Goal: Task Accomplishment & Management: Complete application form

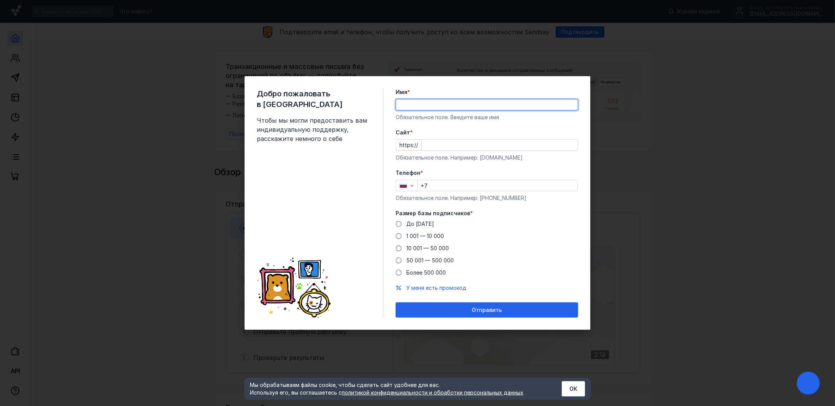
type input "[PERSON_NAME]"
click at [447, 140] on input "Cайт *" at bounding box center [500, 145] width 156 height 11
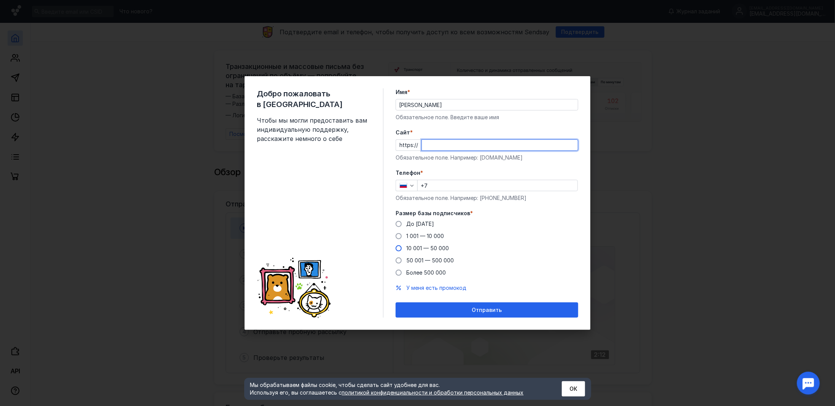
click at [439, 249] on div "10 001 — 50 000" at bounding box center [427, 248] width 43 height 8
click at [0, 0] on input "10 001 — 50 000" at bounding box center [0, 0] width 0 height 0
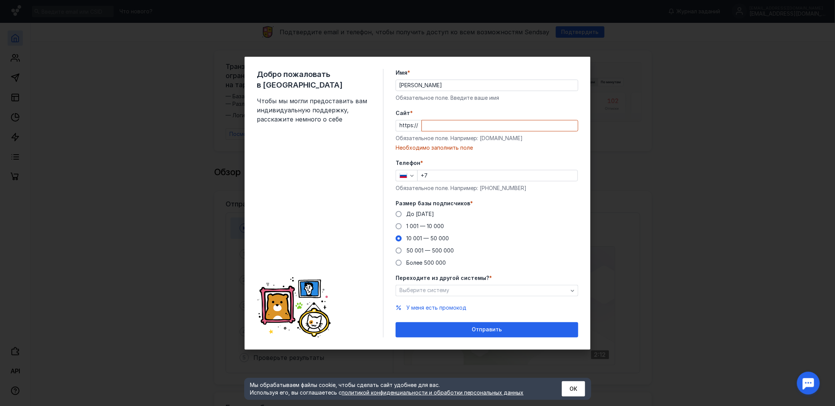
click at [468, 132] on div "Cайт * https:// Обязательное поле. Например: [DOMAIN_NAME] Необходимо заполнить…" at bounding box center [487, 130] width 183 height 42
click at [468, 125] on input "Cайт *" at bounding box center [500, 125] width 156 height 11
click at [528, 290] on div "Выберите систему" at bounding box center [484, 290] width 172 height 6
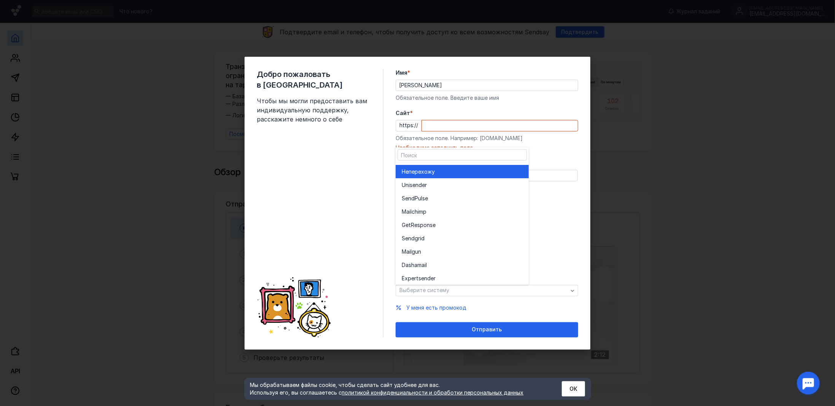
click at [479, 173] on div "Не перехожу" at bounding box center [462, 171] width 121 height 8
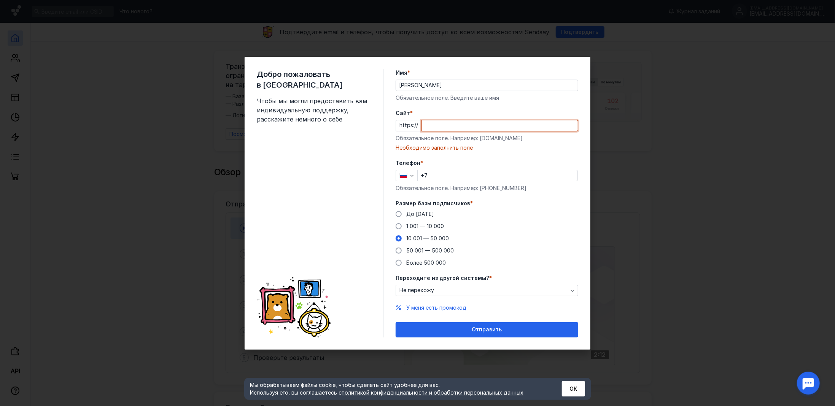
click at [490, 130] on input "Cайт *" at bounding box center [500, 125] width 156 height 11
click at [495, 124] on input "Cайт *" at bounding box center [500, 125] width 156 height 11
paste input "[DOMAIN_NAME][URL]"
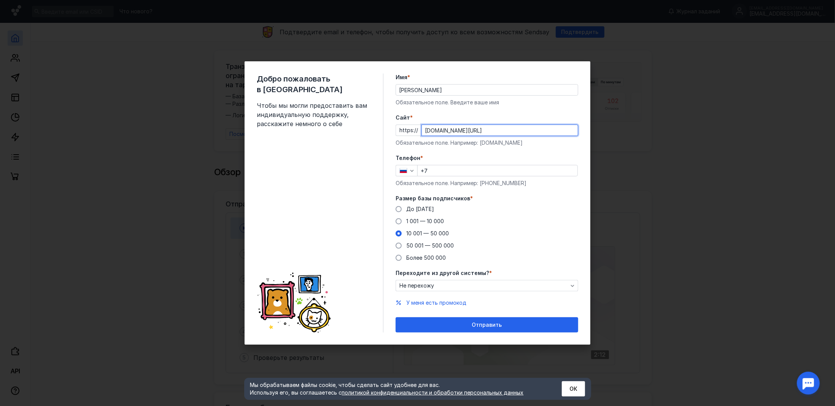
type input "[DOMAIN_NAME][URL]"
click at [456, 169] on input "+7" at bounding box center [498, 170] width 160 height 11
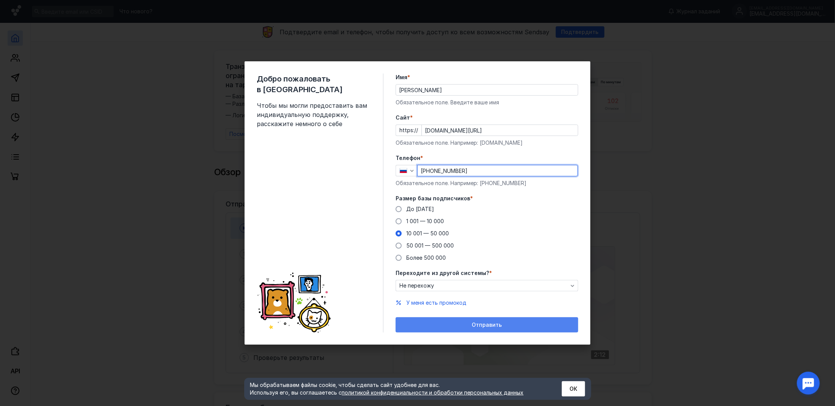
type input "[PHONE_NUMBER]"
click at [460, 325] on div "Отправить" at bounding box center [487, 325] width 175 height 6
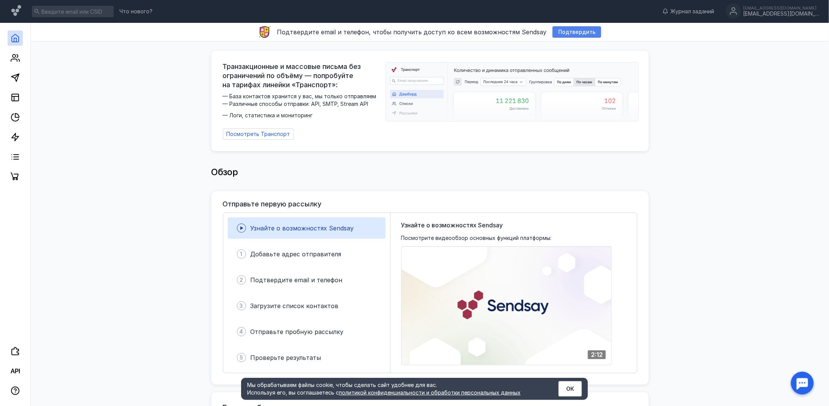
click at [571, 32] on span "Подтвердить" at bounding box center [577, 32] width 37 height 6
click at [10, 57] on link at bounding box center [15, 57] width 15 height 15
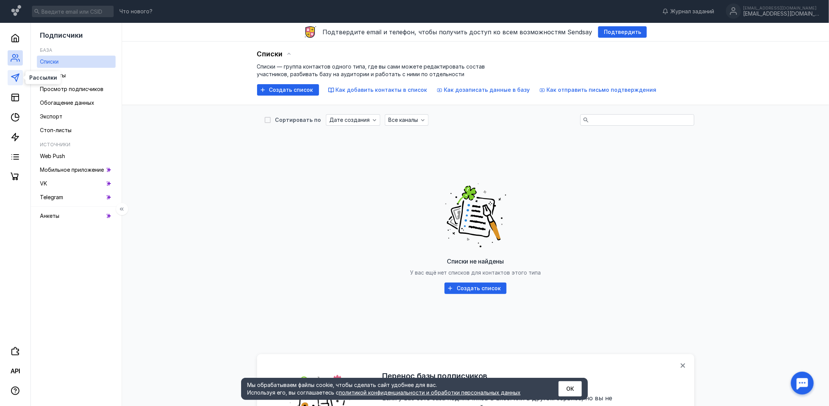
click at [11, 75] on icon at bounding box center [15, 77] width 9 height 9
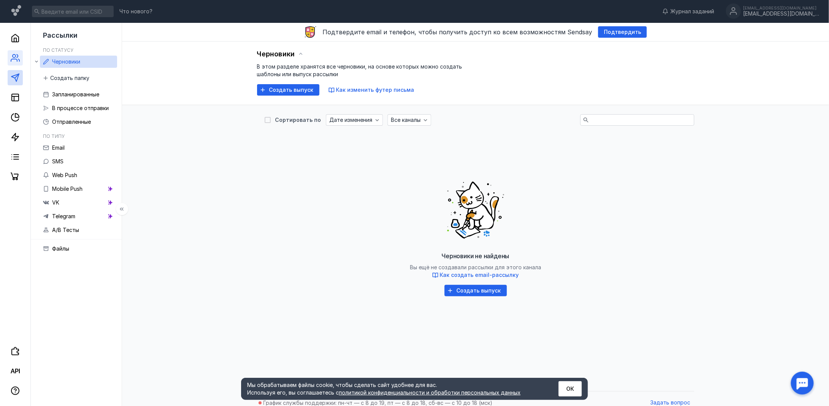
click at [11, 62] on link at bounding box center [15, 57] width 15 height 15
